Goal: Task Accomplishment & Management: Use online tool/utility

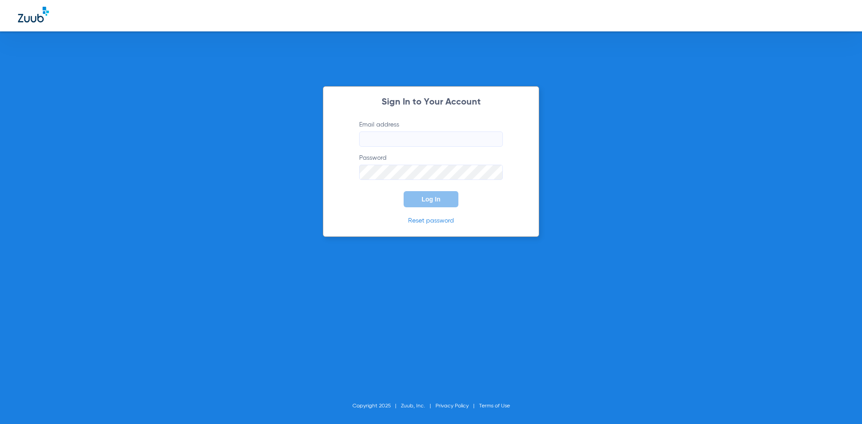
type input "[PERSON_NAME][EMAIL_ADDRESS][DOMAIN_NAME]"
click at [438, 201] on span "Log In" at bounding box center [430, 199] width 19 height 7
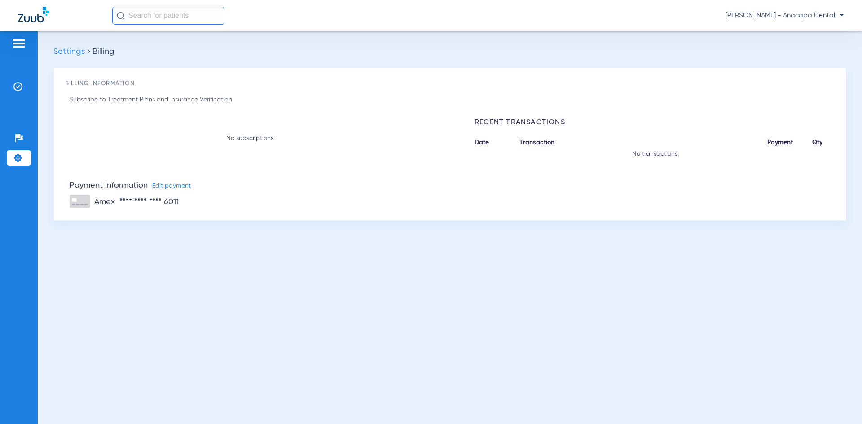
click at [24, 47] on img at bounding box center [19, 43] width 14 height 11
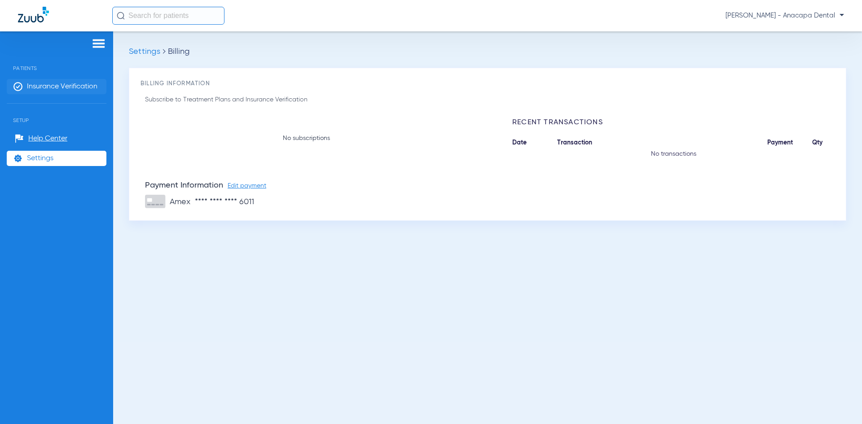
click at [36, 80] on li "Insurance Verification" at bounding box center [57, 86] width 100 height 15
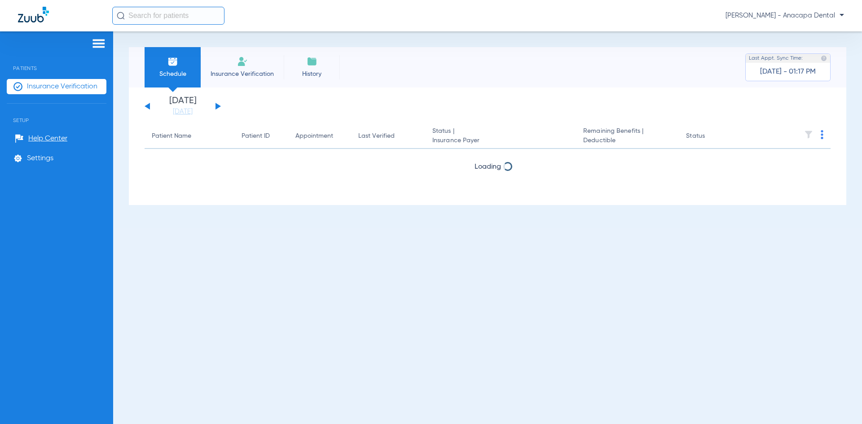
click at [280, 107] on app-single-date-navigator "[DATE] [DATE] [DATE] [DATE] [DATE] [DATE] [DATE] [DATE] [DATE] [DATE] [DATE] [D…" at bounding box center [487, 106] width 686 height 20
click at [186, 112] on link "[DATE]" at bounding box center [183, 111] width 54 height 9
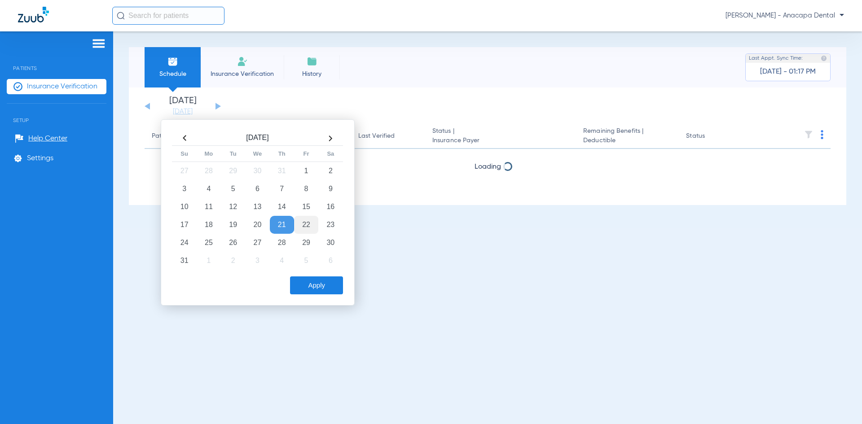
click at [299, 222] on td "22" at bounding box center [306, 225] width 24 height 18
click at [222, 104] on app-single-date-navigator "[DATE] [DATE] [DATE] [DATE] [DATE] [DATE] [DATE] [DATE] [DATE] [DATE] [DATE] [D…" at bounding box center [487, 106] width 686 height 20
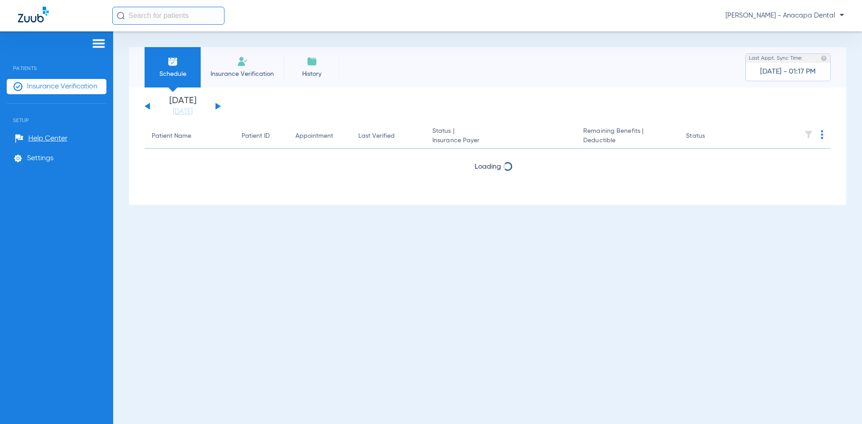
click at [219, 105] on div "[DATE] [DATE] [DATE] [DATE] [DATE] [DATE] [DATE] [DATE] [DATE] [DATE] [DATE] [D…" at bounding box center [182, 106] width 76 height 20
click at [575, 80] on div "Schedule Insurance Verification History Last Appt. Sync Time: Today - 01:17 PM" at bounding box center [487, 67] width 717 height 40
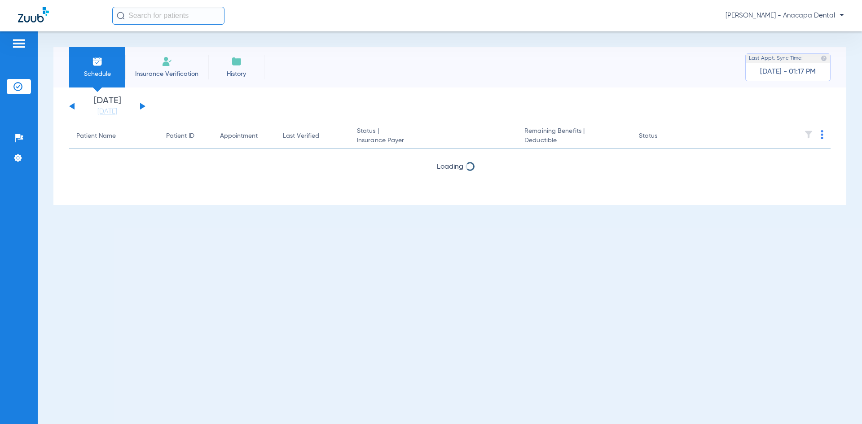
click at [143, 109] on div "[DATE] [DATE] [DATE] [DATE] [DATE] [DATE] [DATE] [DATE] [DATE] [DATE] [DATE] [D…" at bounding box center [107, 106] width 76 height 20
click at [141, 107] on button at bounding box center [142, 106] width 5 height 7
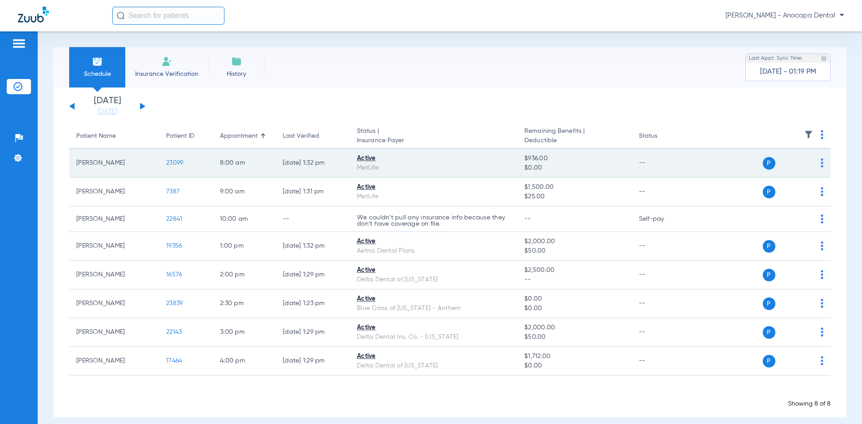
click at [115, 161] on td "[PERSON_NAME]" at bounding box center [114, 163] width 90 height 29
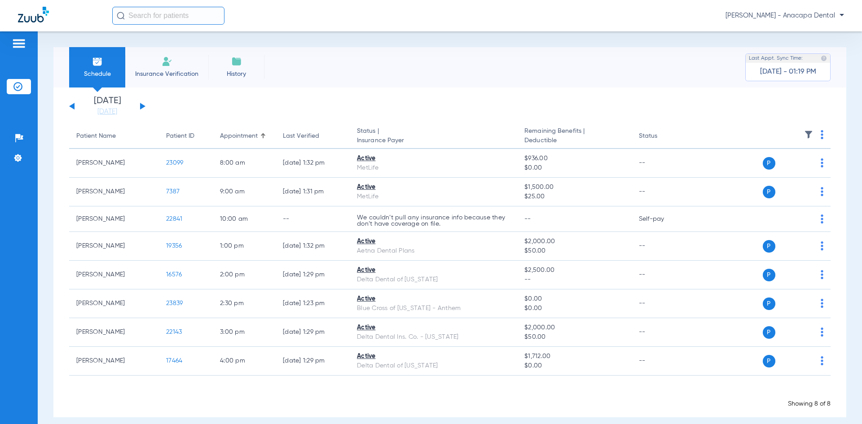
click at [140, 106] on button at bounding box center [142, 106] width 5 height 7
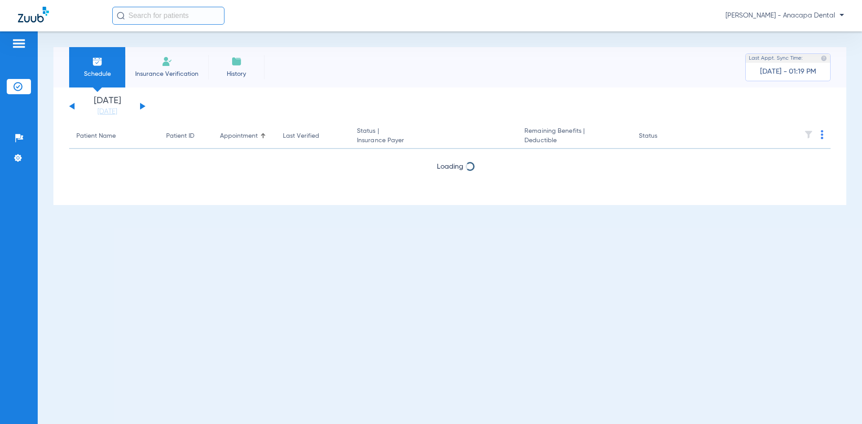
click at [140, 106] on button at bounding box center [142, 106] width 5 height 7
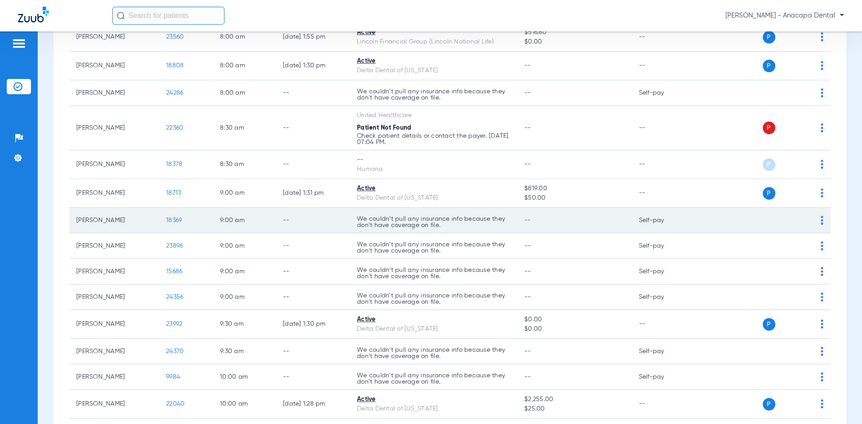
scroll to position [224, 0]
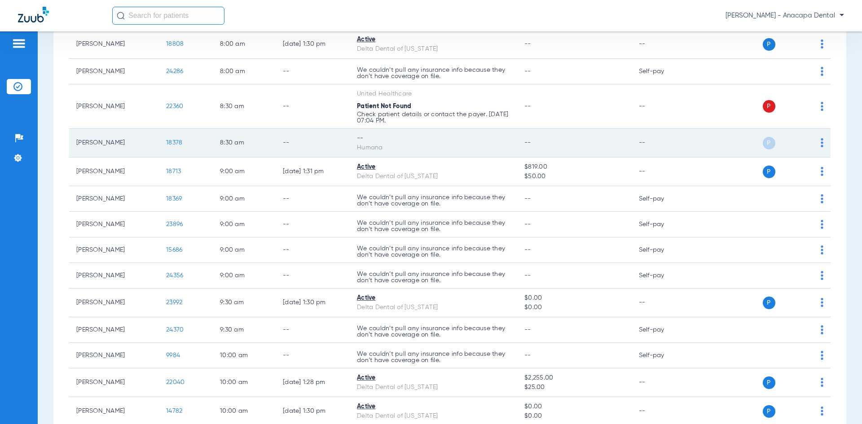
click at [820, 138] on img at bounding box center [821, 142] width 3 height 9
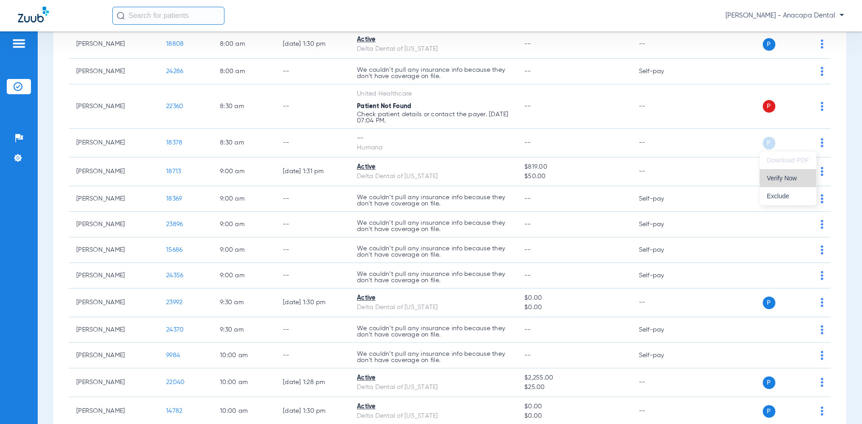
click at [784, 179] on span "Verify Now" at bounding box center [787, 178] width 42 height 6
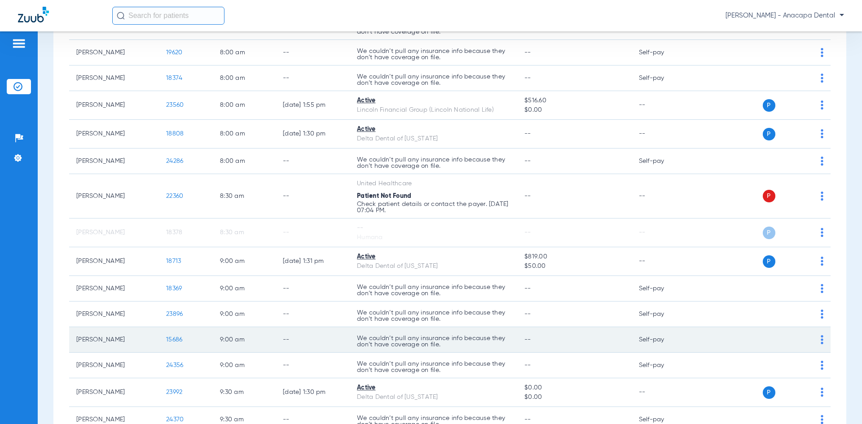
scroll to position [0, 0]
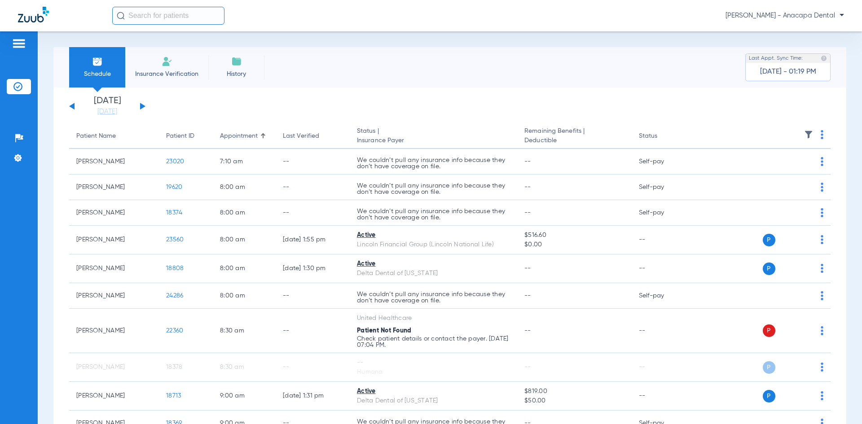
click at [169, 79] on li "Insurance Verification" at bounding box center [166, 67] width 83 height 40
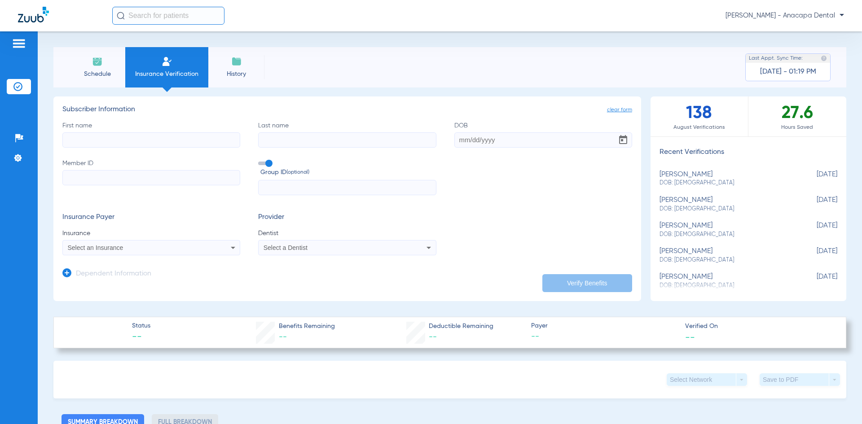
click at [120, 151] on div "First name Last name DOB Member ID Group ID (optional)" at bounding box center [346, 158] width 569 height 74
click at [123, 141] on input "First name" at bounding box center [151, 139] width 178 height 15
type input "[PERSON_NAME]"
click at [463, 140] on input "DOB Required" at bounding box center [543, 139] width 178 height 15
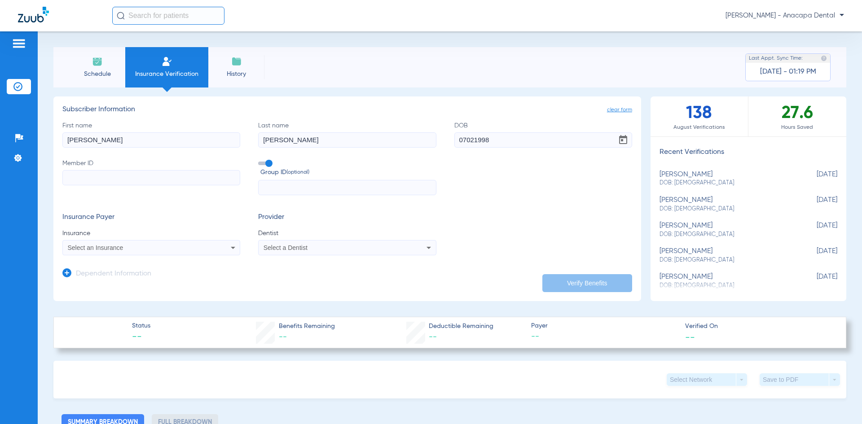
type input "[DATE]"
click at [144, 176] on input "Member ID" at bounding box center [151, 177] width 178 height 15
click at [101, 182] on input "Member ID Required" at bounding box center [151, 177] width 178 height 15
paste input "C2Z2996255LM"
type input "C2Z2996255LM"
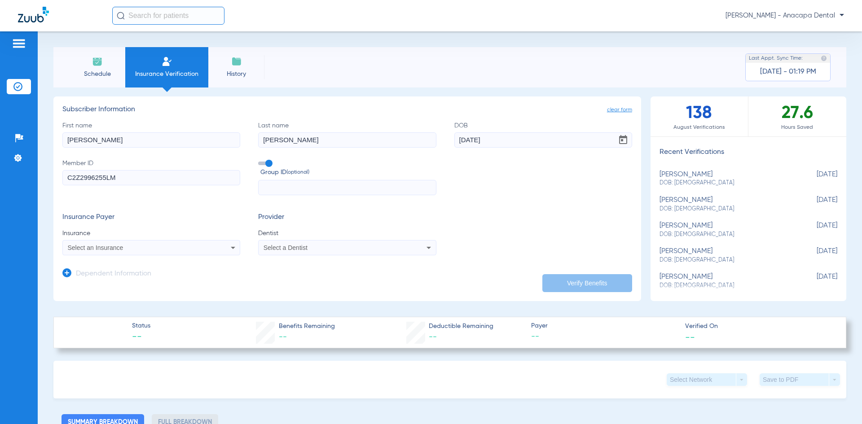
click at [224, 248] on div "Select an Insurance" at bounding box center [151, 247] width 177 height 11
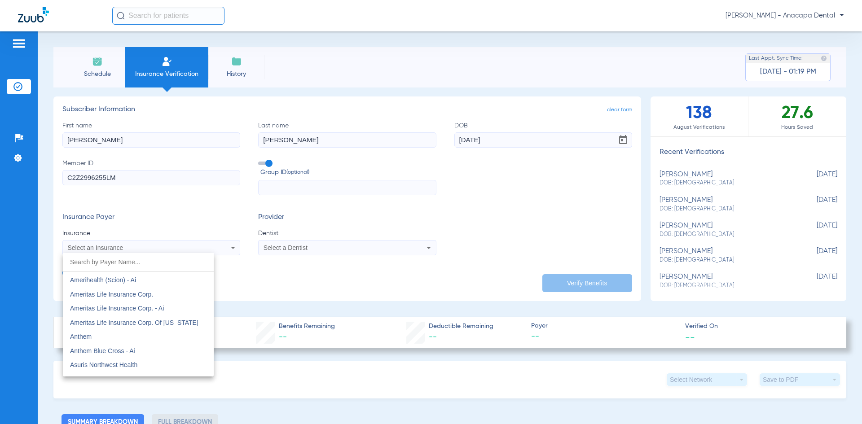
scroll to position [359, 0]
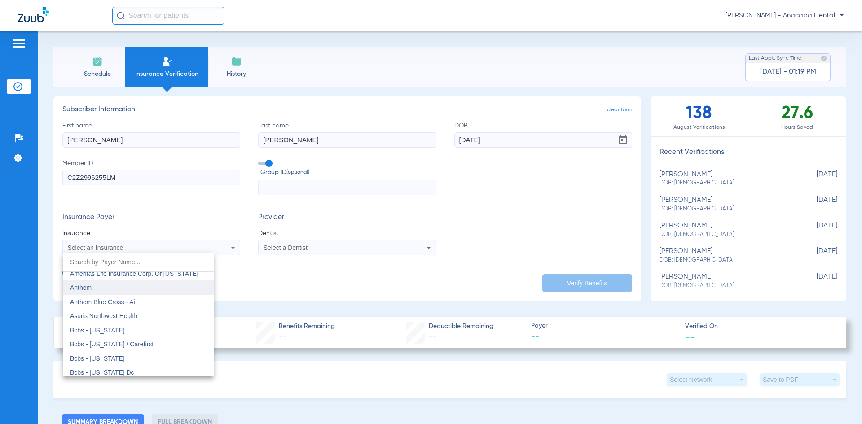
click at [132, 293] on mat-option "Anthem" at bounding box center [138, 287] width 151 height 14
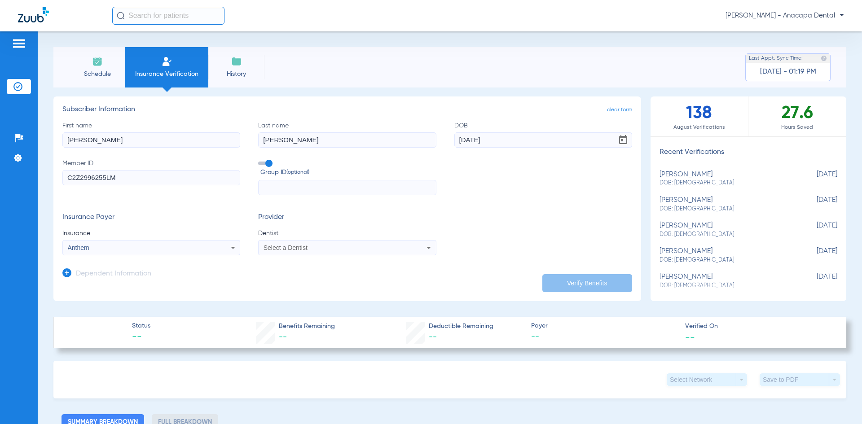
click at [374, 245] on div "Select a Dentist" at bounding box center [330, 248] width 134 height 6
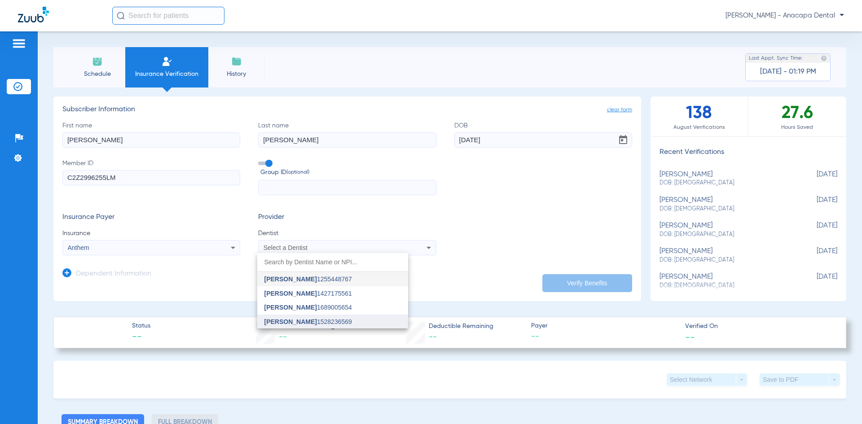
click at [296, 322] on span "[PERSON_NAME]" at bounding box center [290, 321] width 53 height 7
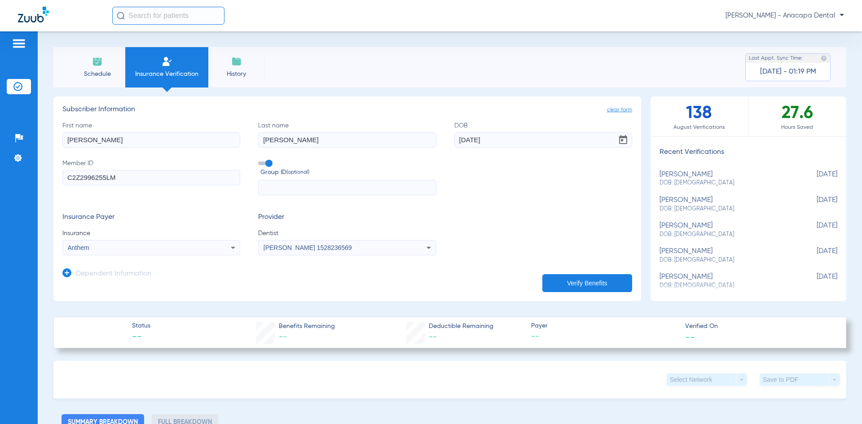
click at [555, 280] on button "Verify Benefits" at bounding box center [587, 283] width 90 height 18
type input "[PERSON_NAME]"
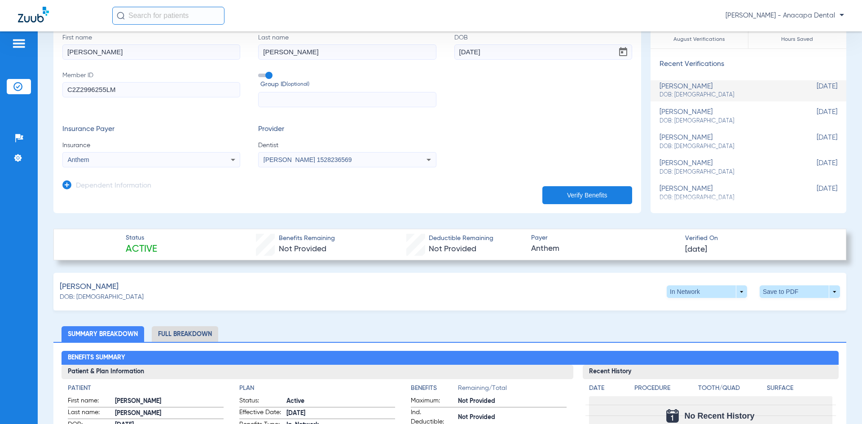
scroll to position [90, 0]
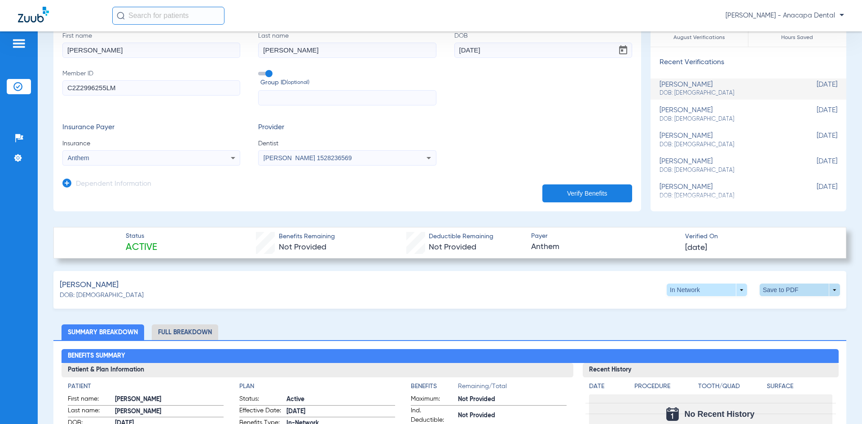
click at [779, 291] on span at bounding box center [799, 290] width 80 height 13
click at [728, 309] on span "Save to PDF" at bounding box center [725, 307] width 35 height 6
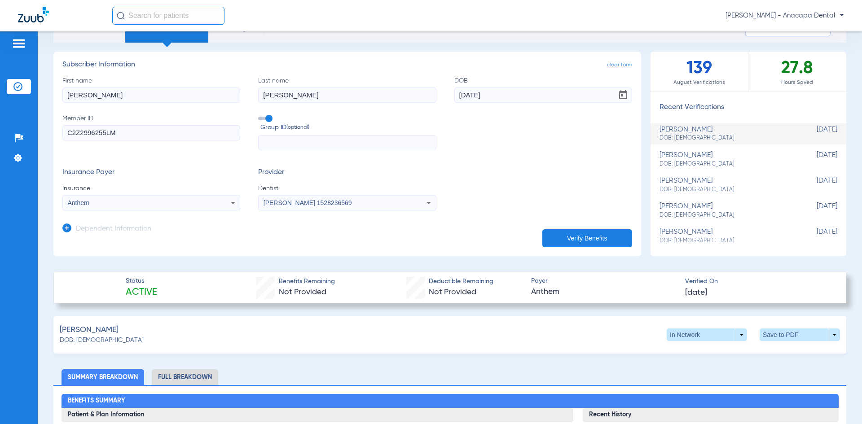
click at [555, 240] on button "Verify Benefits" at bounding box center [587, 238] width 90 height 18
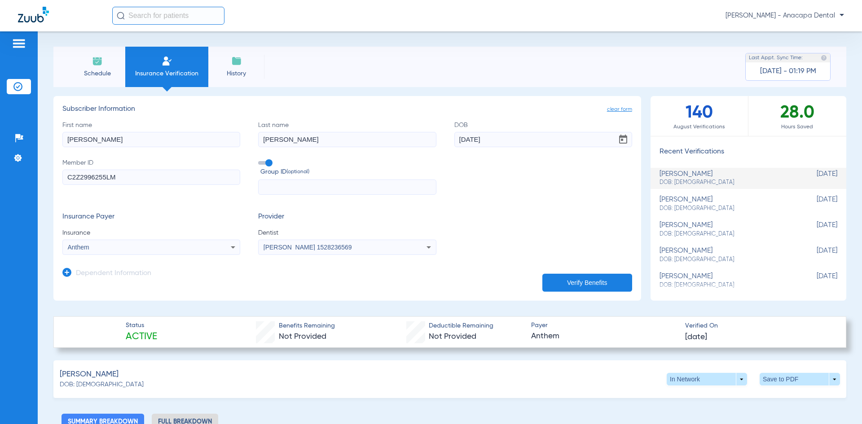
scroll to position [0, 0]
click at [233, 248] on icon at bounding box center [233, 247] width 11 height 11
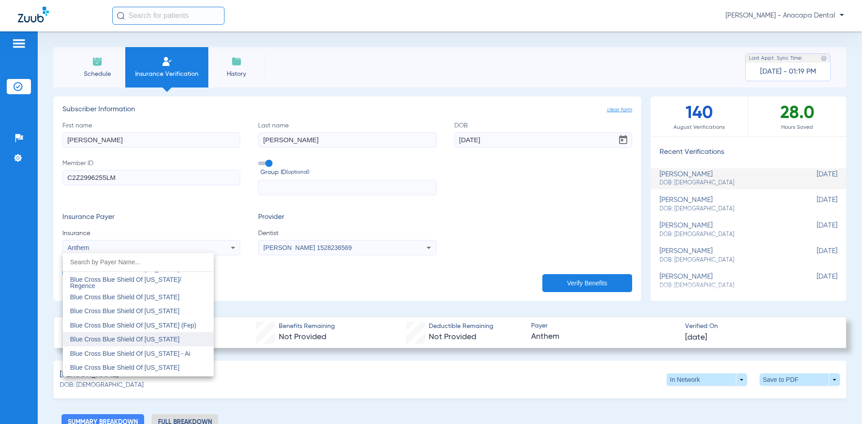
scroll to position [1085, 0]
click at [87, 69] on div at bounding box center [431, 212] width 862 height 424
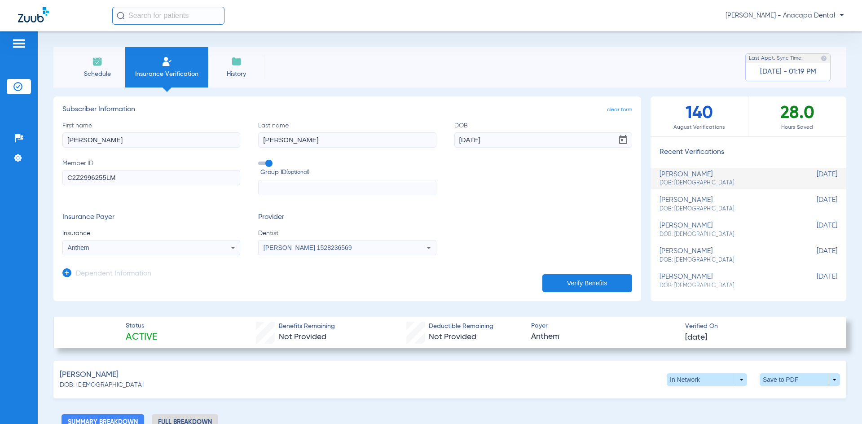
click at [94, 73] on span "Schedule" at bounding box center [97, 74] width 43 height 9
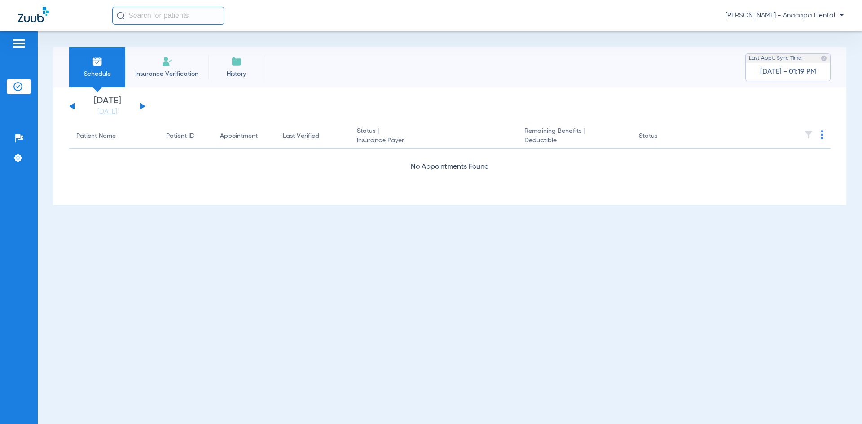
click at [141, 106] on button at bounding box center [142, 106] width 5 height 7
click at [143, 109] on div "[DATE] [DATE] [DATE] [DATE] [DATE] [DATE] [DATE] [DATE] [DATE] [DATE] [DATE] [D…" at bounding box center [107, 106] width 76 height 20
click at [140, 106] on button at bounding box center [142, 106] width 5 height 7
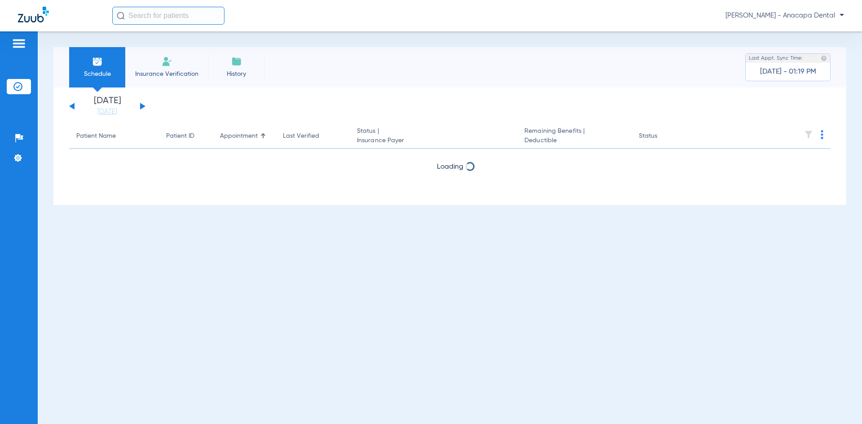
click at [140, 106] on button at bounding box center [142, 106] width 5 height 7
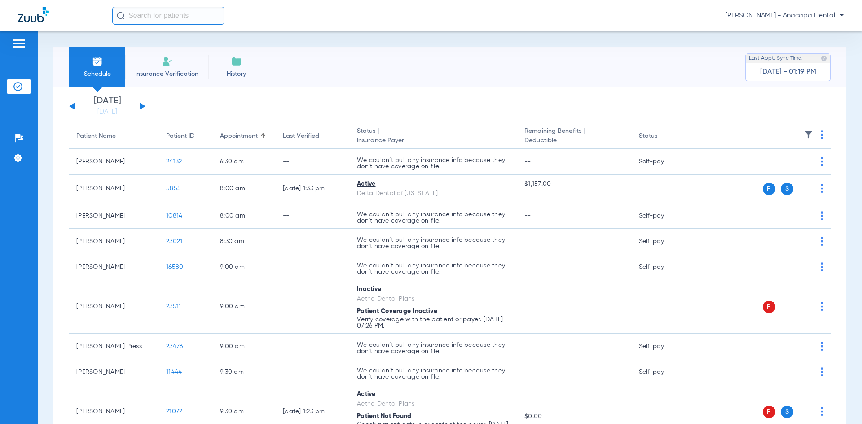
click at [74, 106] on div "[DATE] [DATE] [DATE] [DATE] [DATE] [DATE] [DATE] [DATE] [DATE] [DATE] [DATE] [D…" at bounding box center [107, 106] width 76 height 20
click at [71, 107] on button at bounding box center [71, 106] width 5 height 7
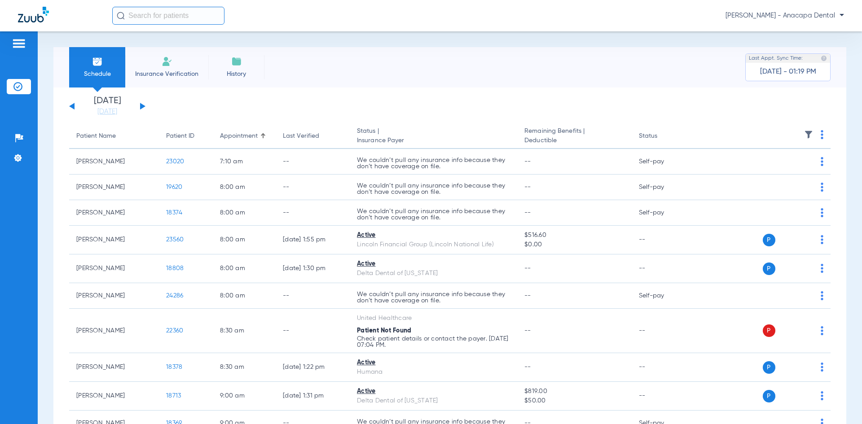
click at [94, 66] on img at bounding box center [97, 61] width 11 height 11
click at [73, 105] on div "[DATE] [DATE] [DATE] [DATE] [DATE] [DATE] [DATE] [DATE] [DATE] [DATE] [DATE] [D…" at bounding box center [107, 106] width 76 height 20
click at [73, 105] on button at bounding box center [71, 106] width 5 height 7
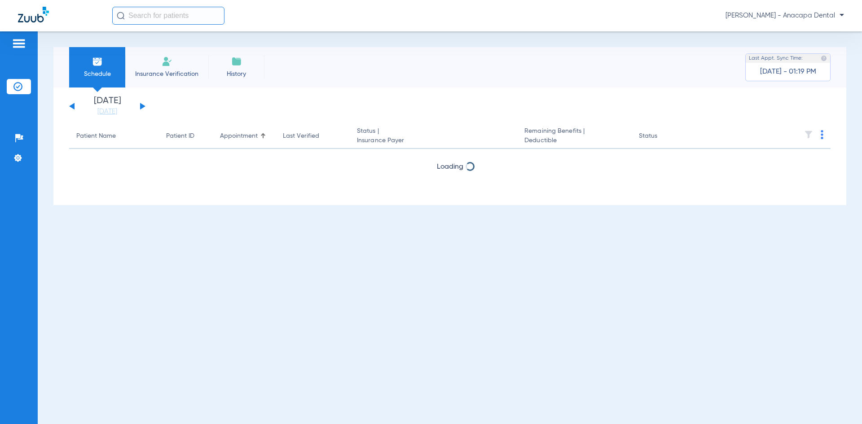
click at [73, 105] on button at bounding box center [71, 106] width 5 height 7
click at [70, 106] on button at bounding box center [71, 106] width 5 height 7
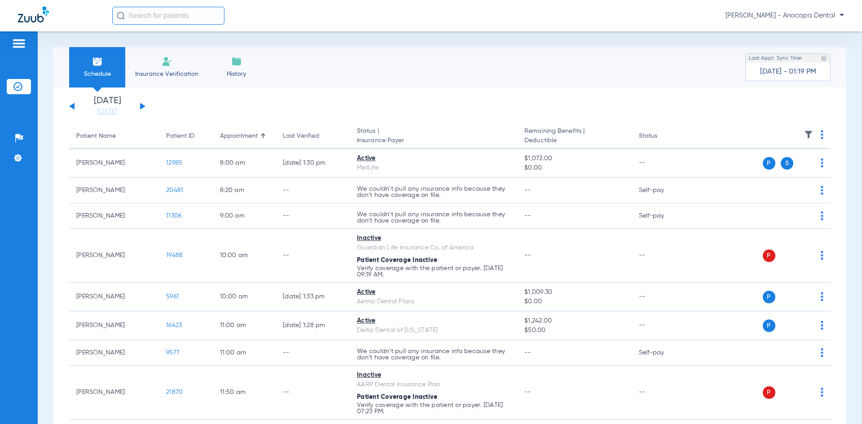
click at [139, 105] on div "[DATE] [DATE] [DATE] [DATE] [DATE] [DATE] [DATE] [DATE] [DATE] [DATE] [DATE] [D…" at bounding box center [107, 106] width 76 height 20
click at [141, 107] on button at bounding box center [142, 106] width 5 height 7
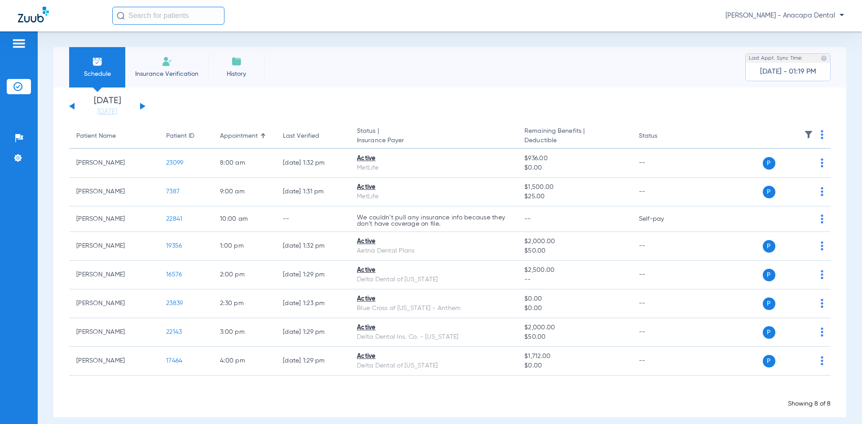
click at [142, 104] on button at bounding box center [142, 106] width 5 height 7
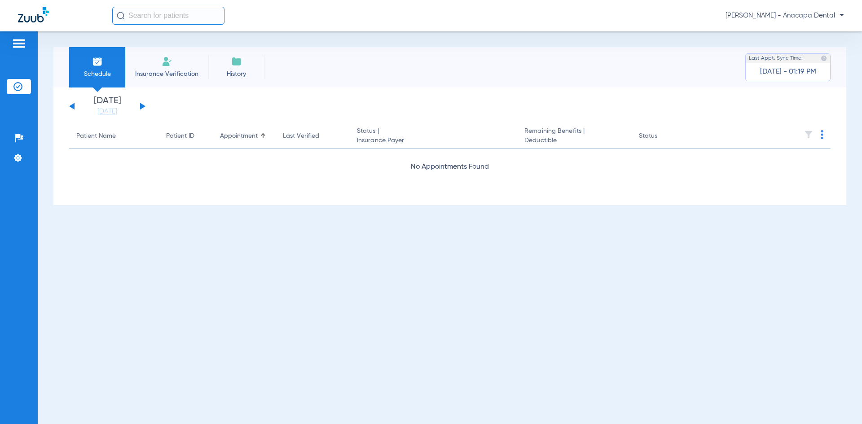
click at [142, 104] on button at bounding box center [142, 106] width 5 height 7
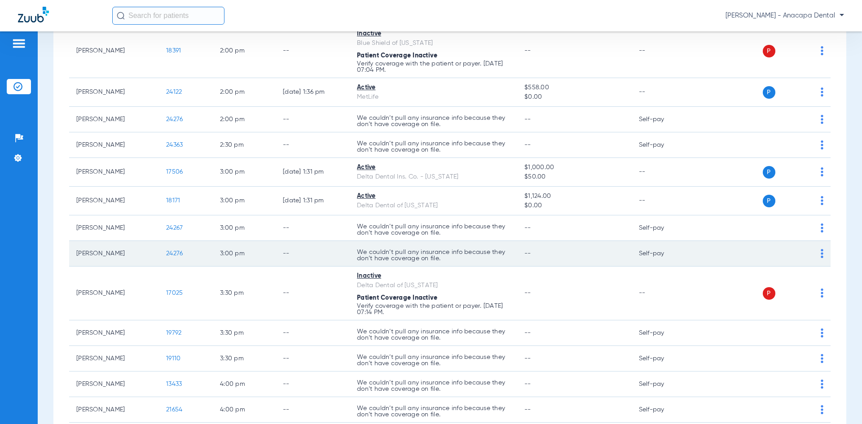
scroll to position [1256, 0]
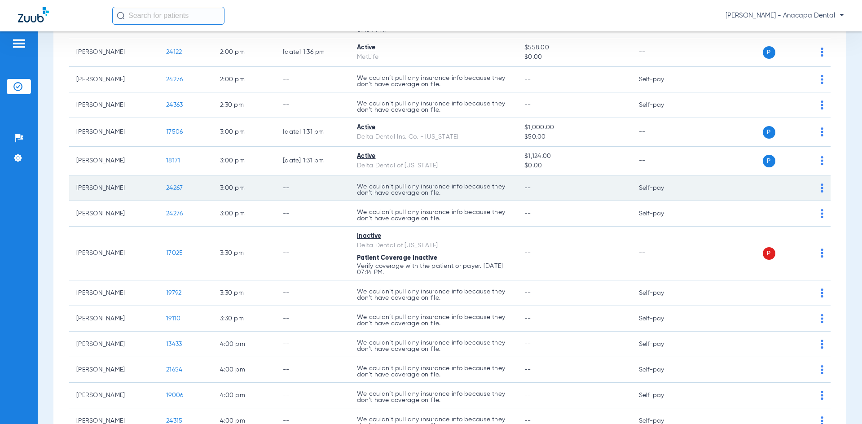
click at [820, 190] on img at bounding box center [821, 188] width 3 height 9
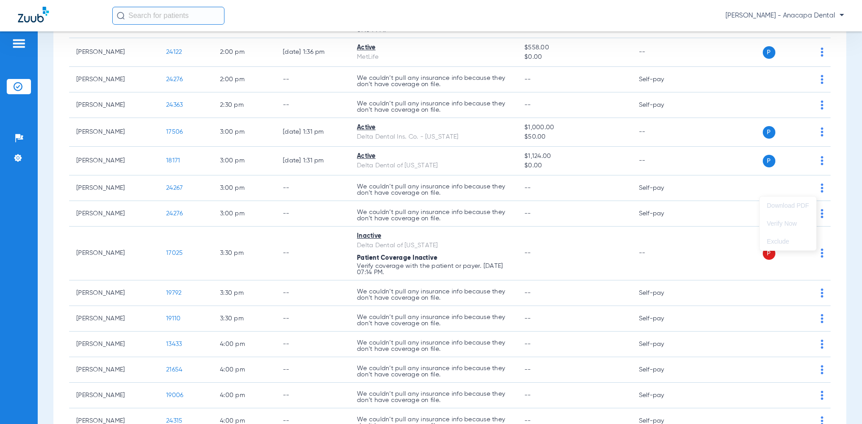
click at [665, 254] on div at bounding box center [431, 212] width 862 height 424
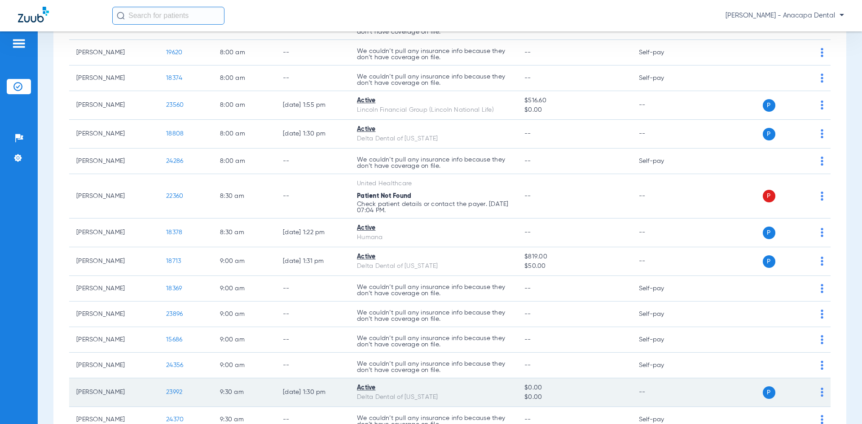
scroll to position [0, 0]
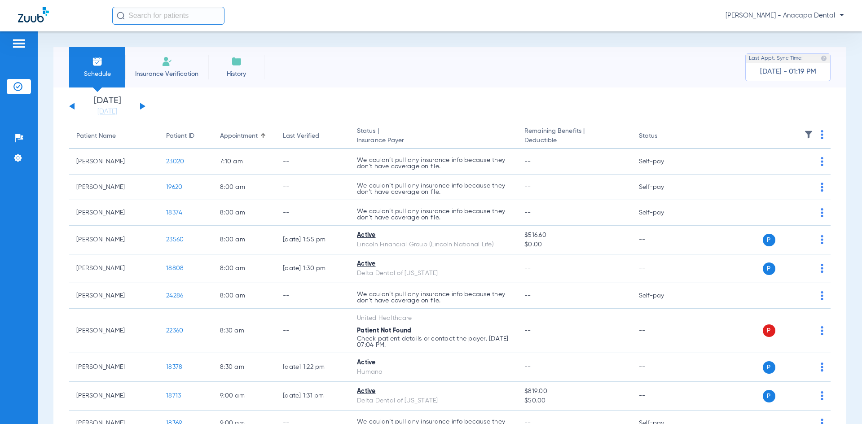
drag, startPoint x: 171, startPoint y: 74, endPoint x: 175, endPoint y: 82, distance: 9.3
click at [171, 74] on span "Insurance Verification" at bounding box center [167, 74] width 70 height 9
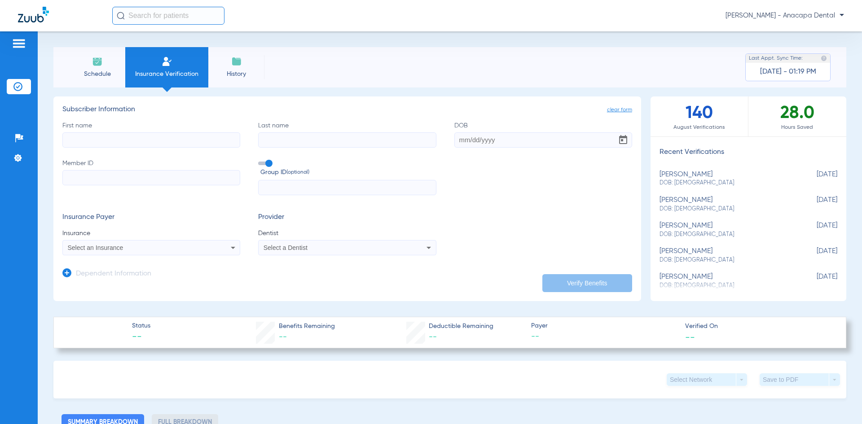
click at [228, 246] on icon at bounding box center [233, 247] width 11 height 11
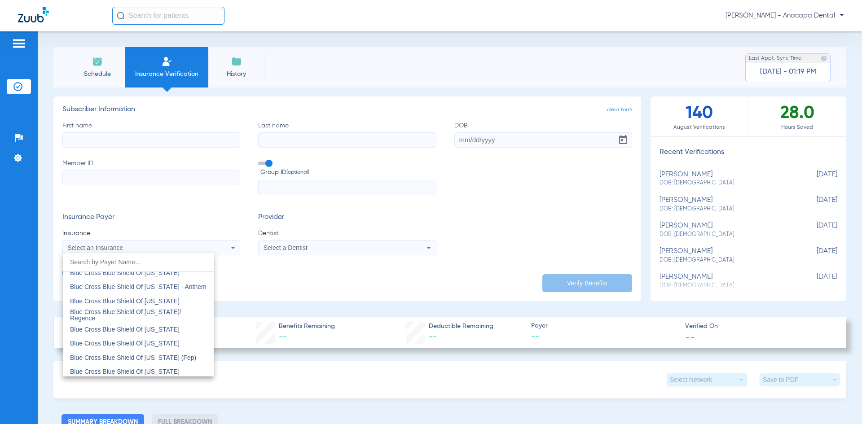
scroll to position [1252, 0]
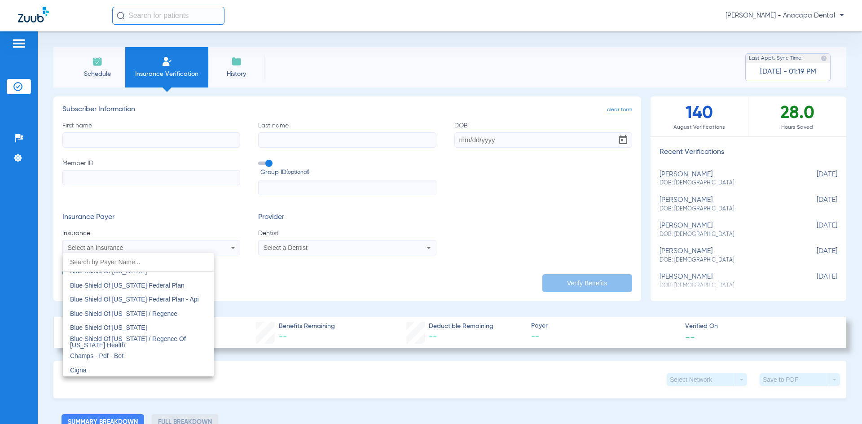
click at [92, 77] on div at bounding box center [431, 212] width 862 height 424
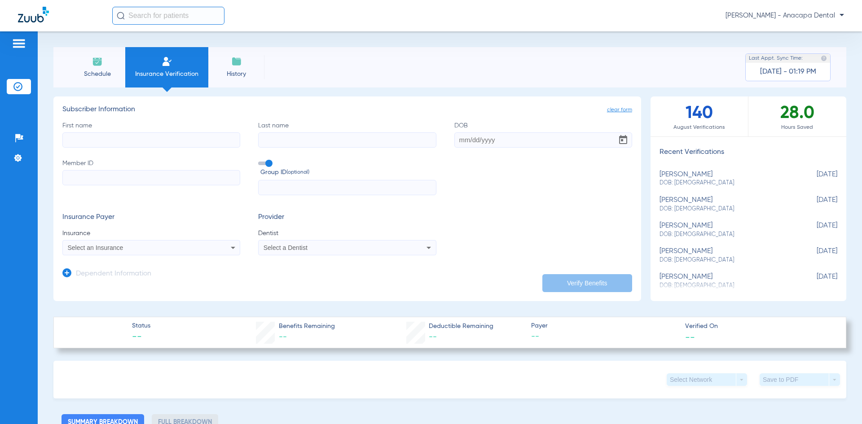
click at [93, 76] on span "Schedule" at bounding box center [97, 74] width 43 height 9
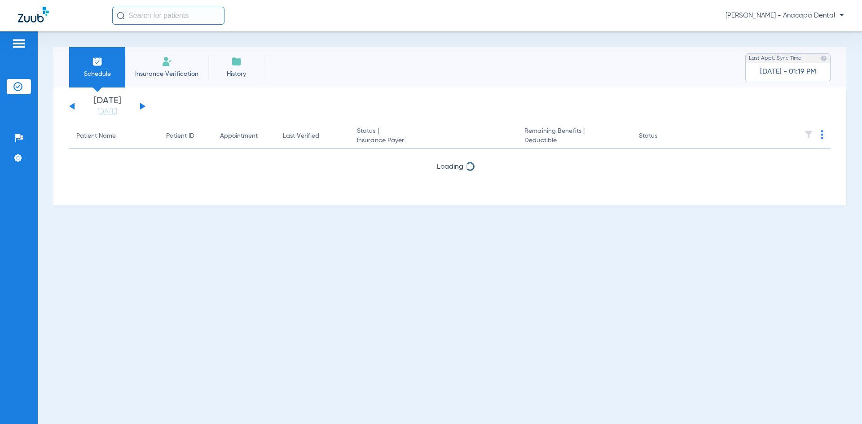
click at [140, 104] on div "[DATE] [DATE] [DATE] [DATE] [DATE] [DATE] [DATE] [DATE] [DATE] [DATE] [DATE] [D…" at bounding box center [107, 106] width 76 height 20
click at [141, 105] on button at bounding box center [142, 106] width 5 height 7
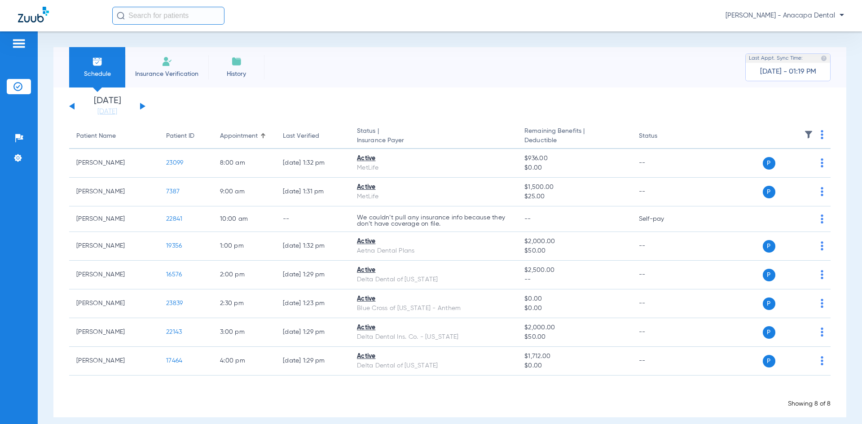
click at [165, 68] on li "Insurance Verification" at bounding box center [166, 67] width 83 height 40
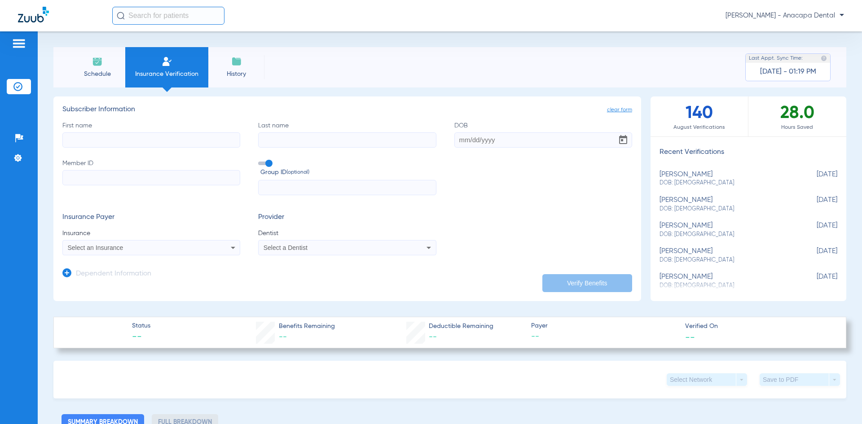
click at [236, 68] on li "History" at bounding box center [236, 67] width 56 height 40
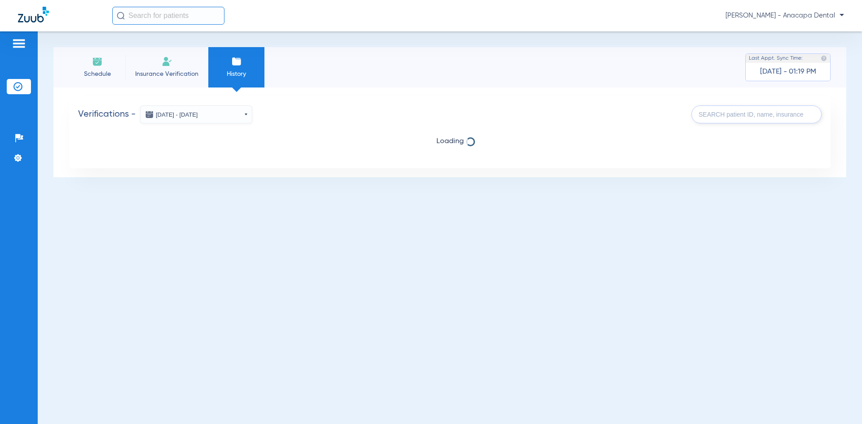
click at [103, 67] on li "Schedule" at bounding box center [97, 67] width 56 height 40
